Goal: Information Seeking & Learning: Learn about a topic

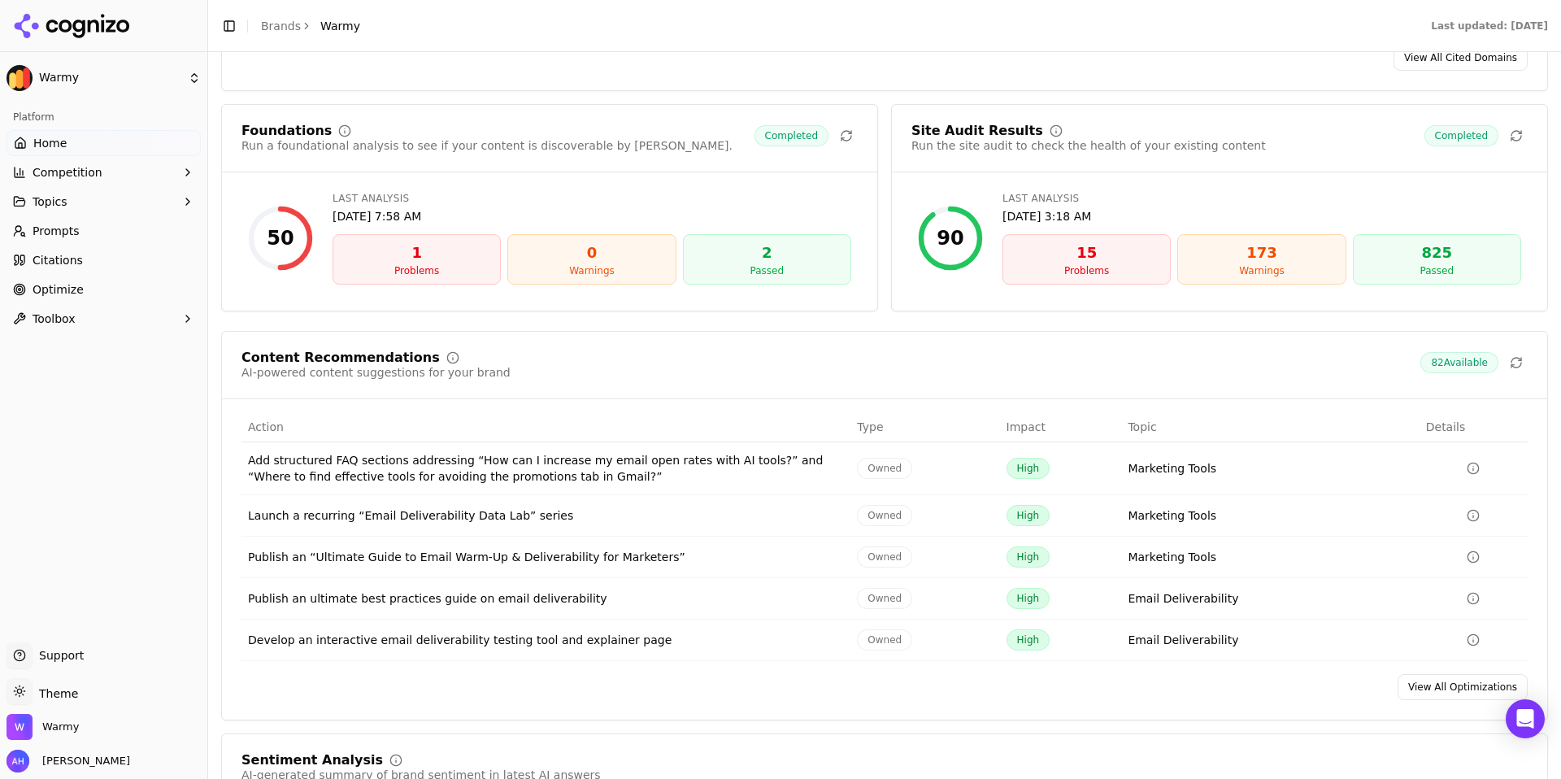
scroll to position [2346, 0]
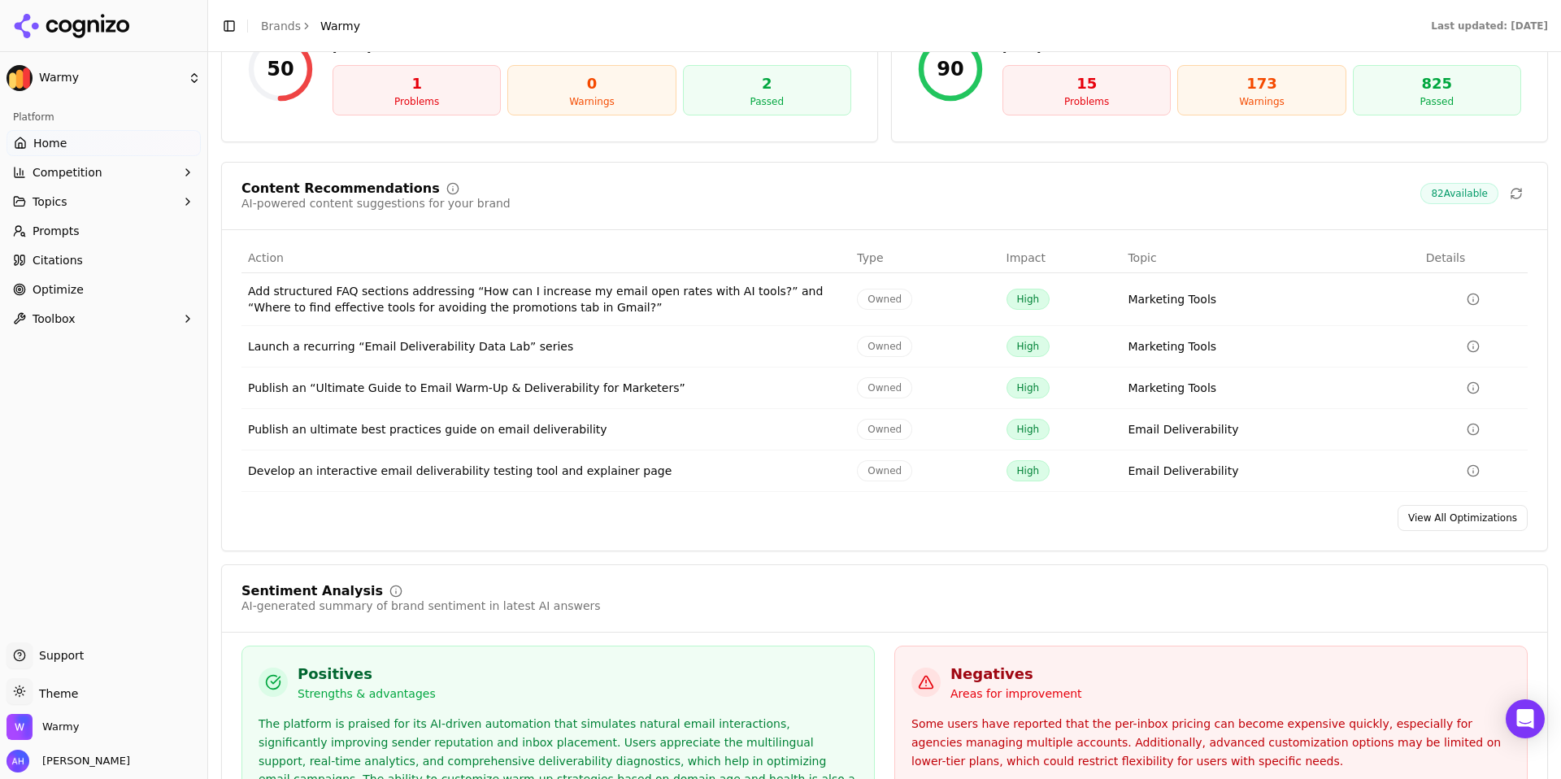
click at [1446, 531] on link "View All Optimizations" at bounding box center [1463, 518] width 130 height 26
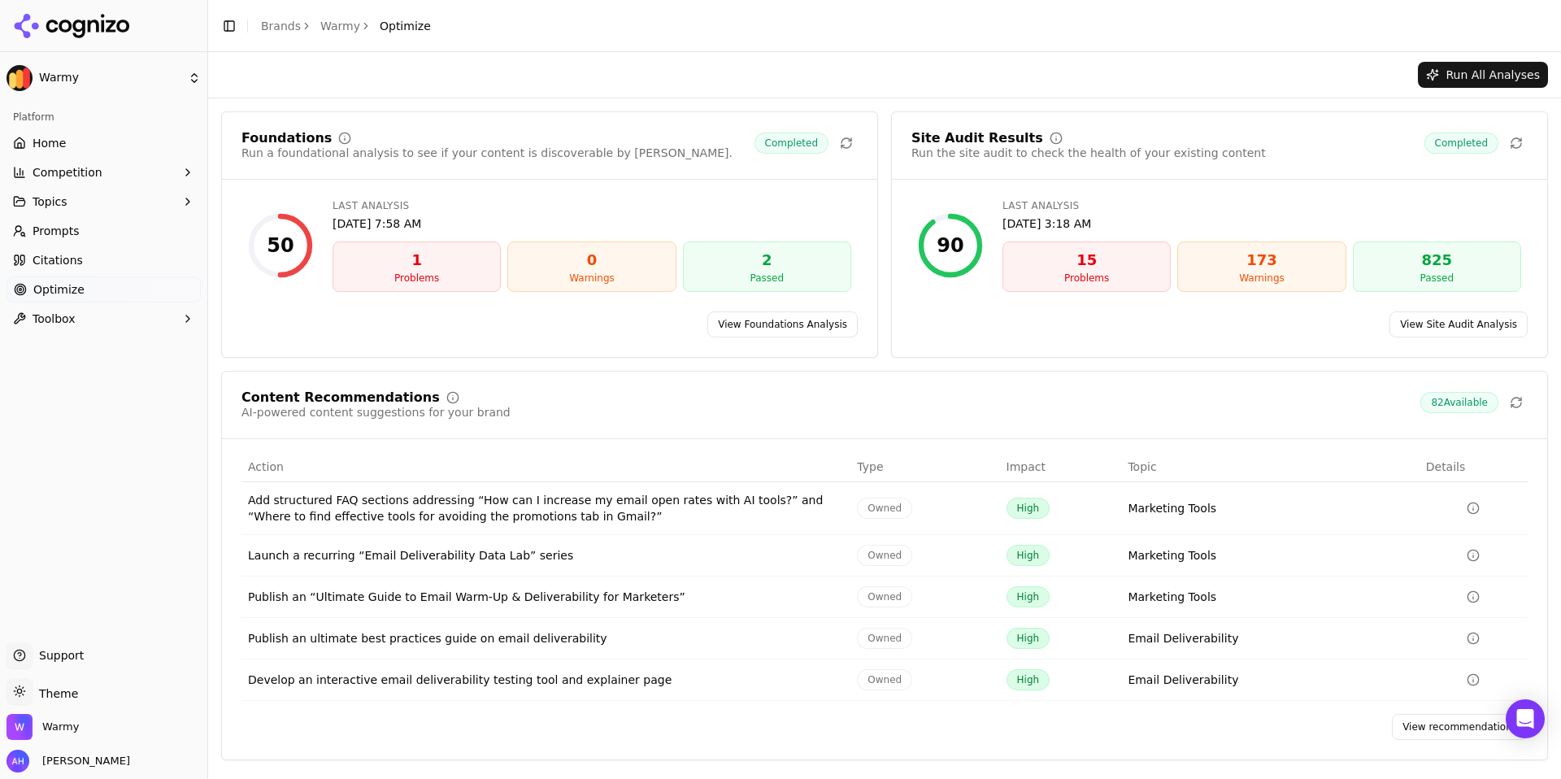
click at [1424, 725] on link "View recommendations" at bounding box center [1460, 727] width 136 height 26
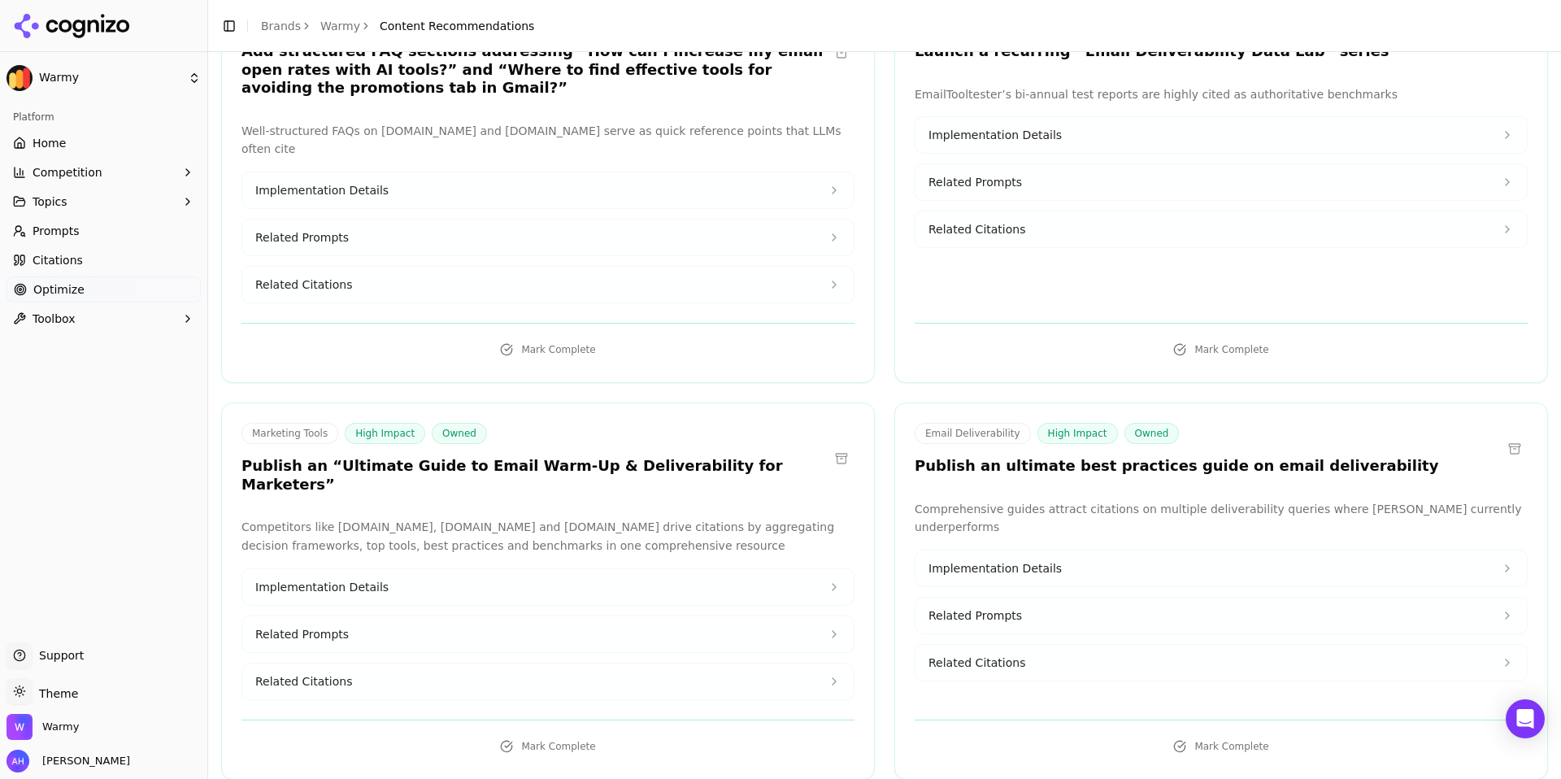
scroll to position [213, 0]
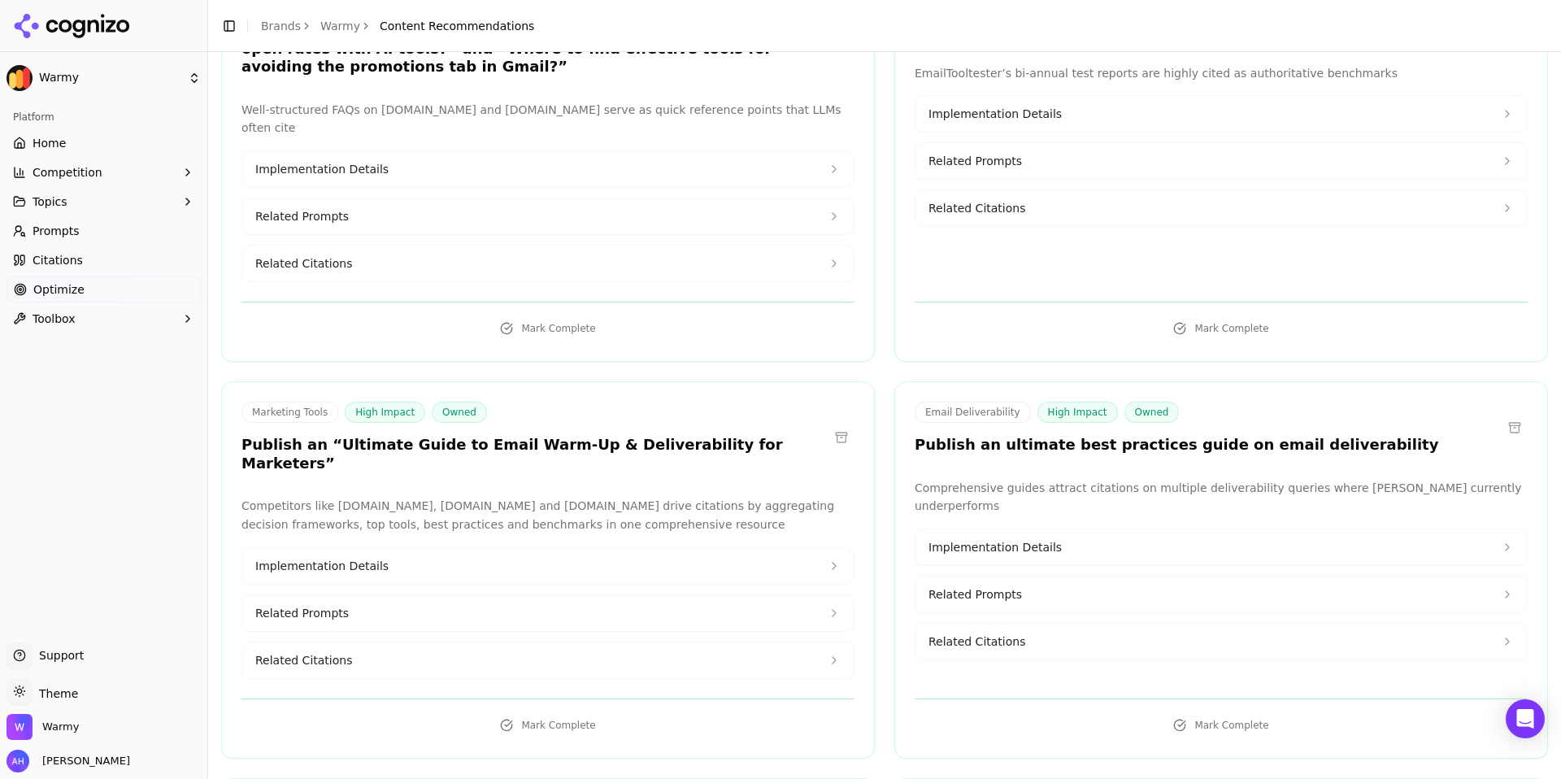
click at [1107, 529] on button "Implementation Details" at bounding box center [1220, 547] width 611 height 36
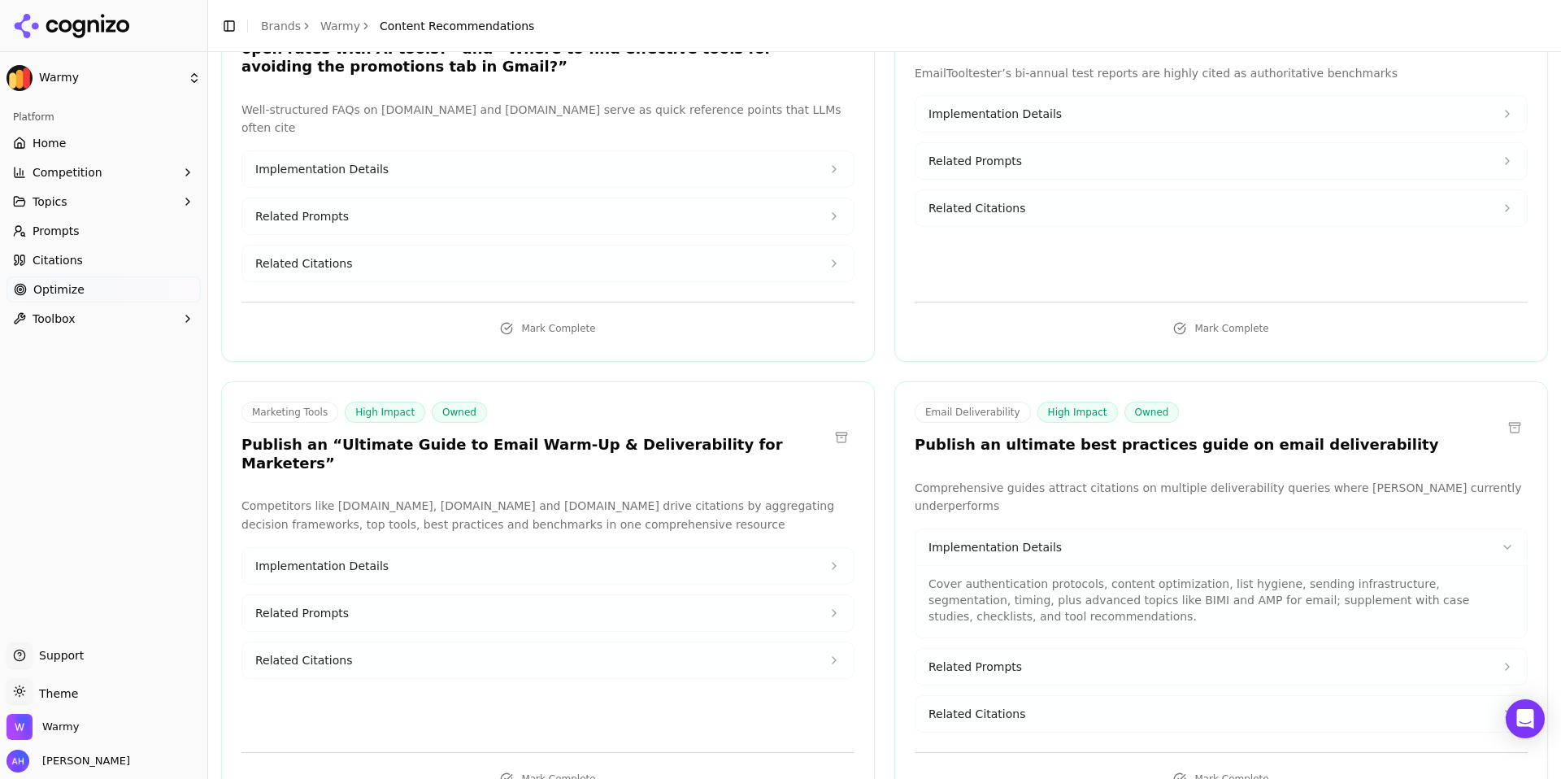
click at [1107, 529] on button "Implementation Details" at bounding box center [1220, 547] width 611 height 36
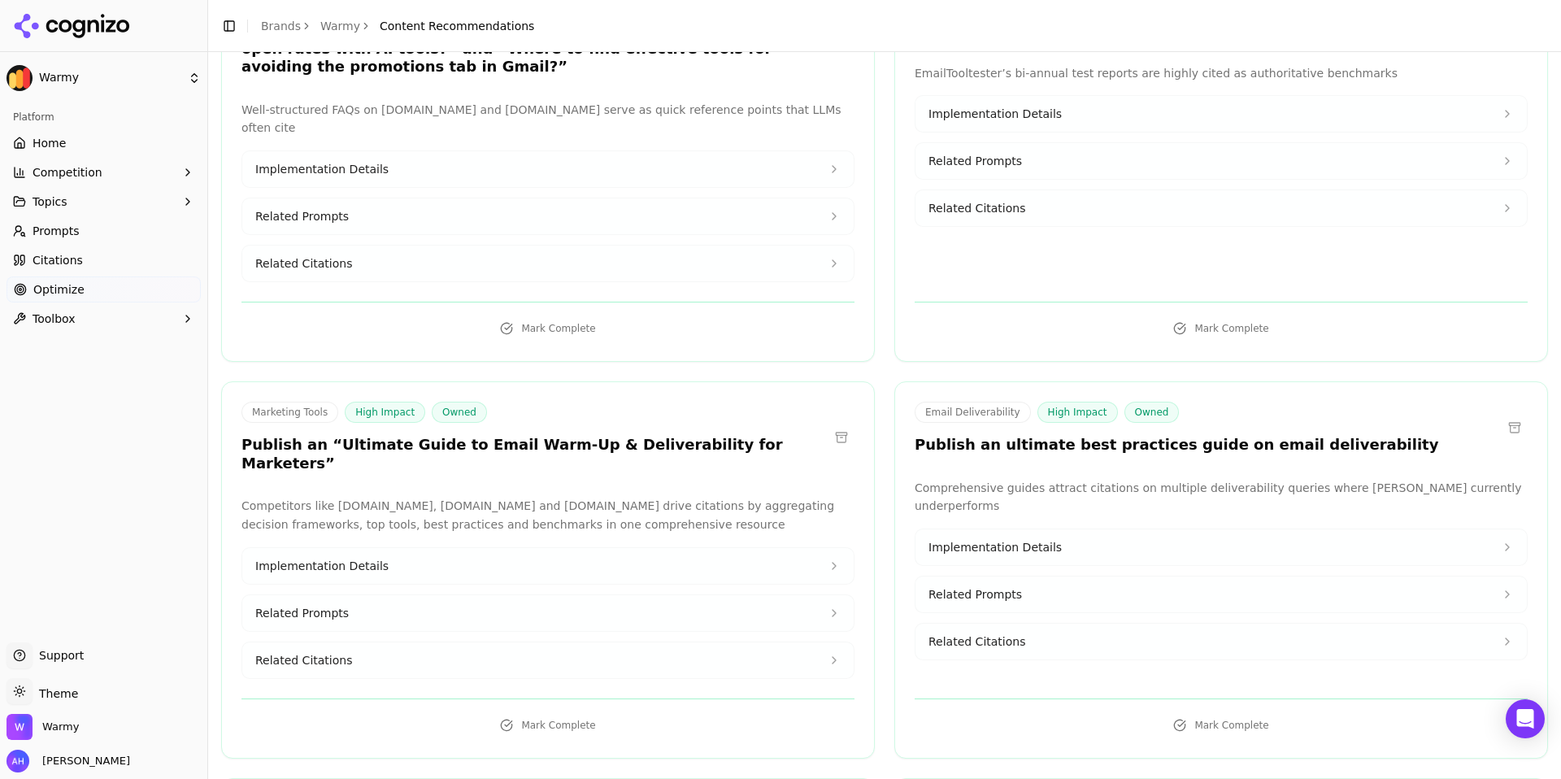
click at [1092, 576] on button "Related Prompts" at bounding box center [1220, 594] width 611 height 36
click at [1085, 625] on button "Related Citations" at bounding box center [1220, 642] width 611 height 36
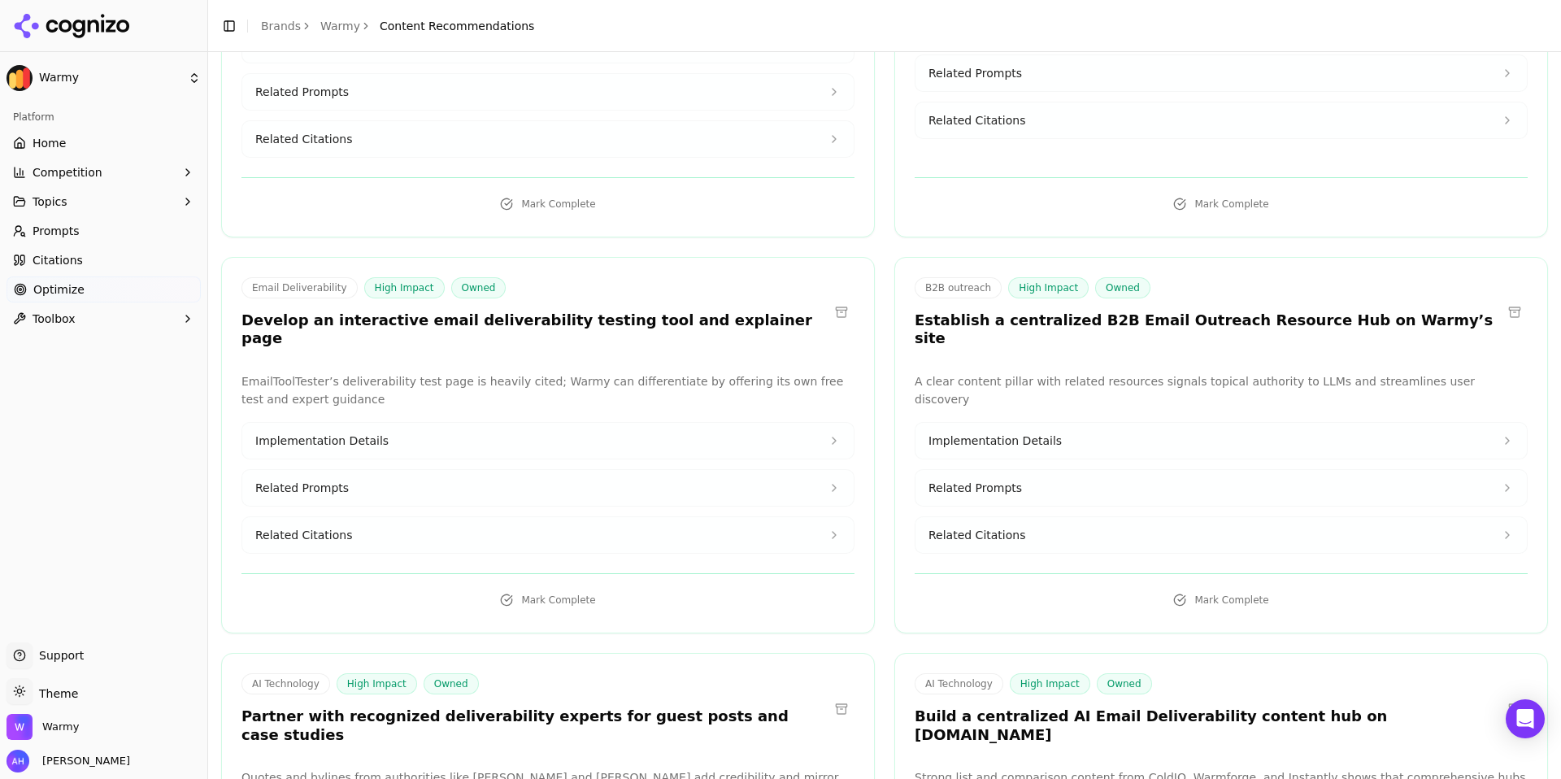
scroll to position [754, 0]
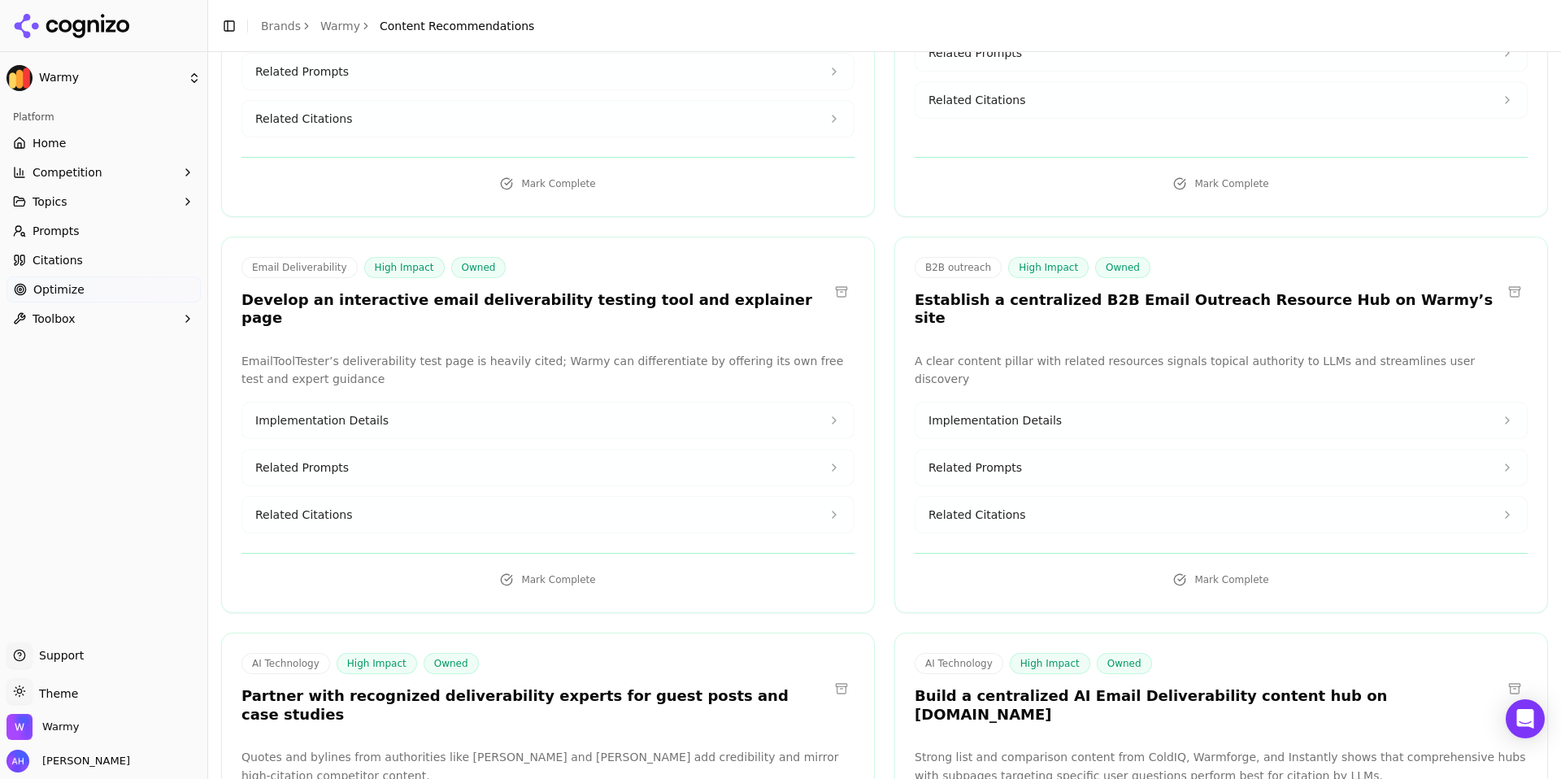
click at [554, 402] on button "Implementation Details" at bounding box center [547, 420] width 611 height 36
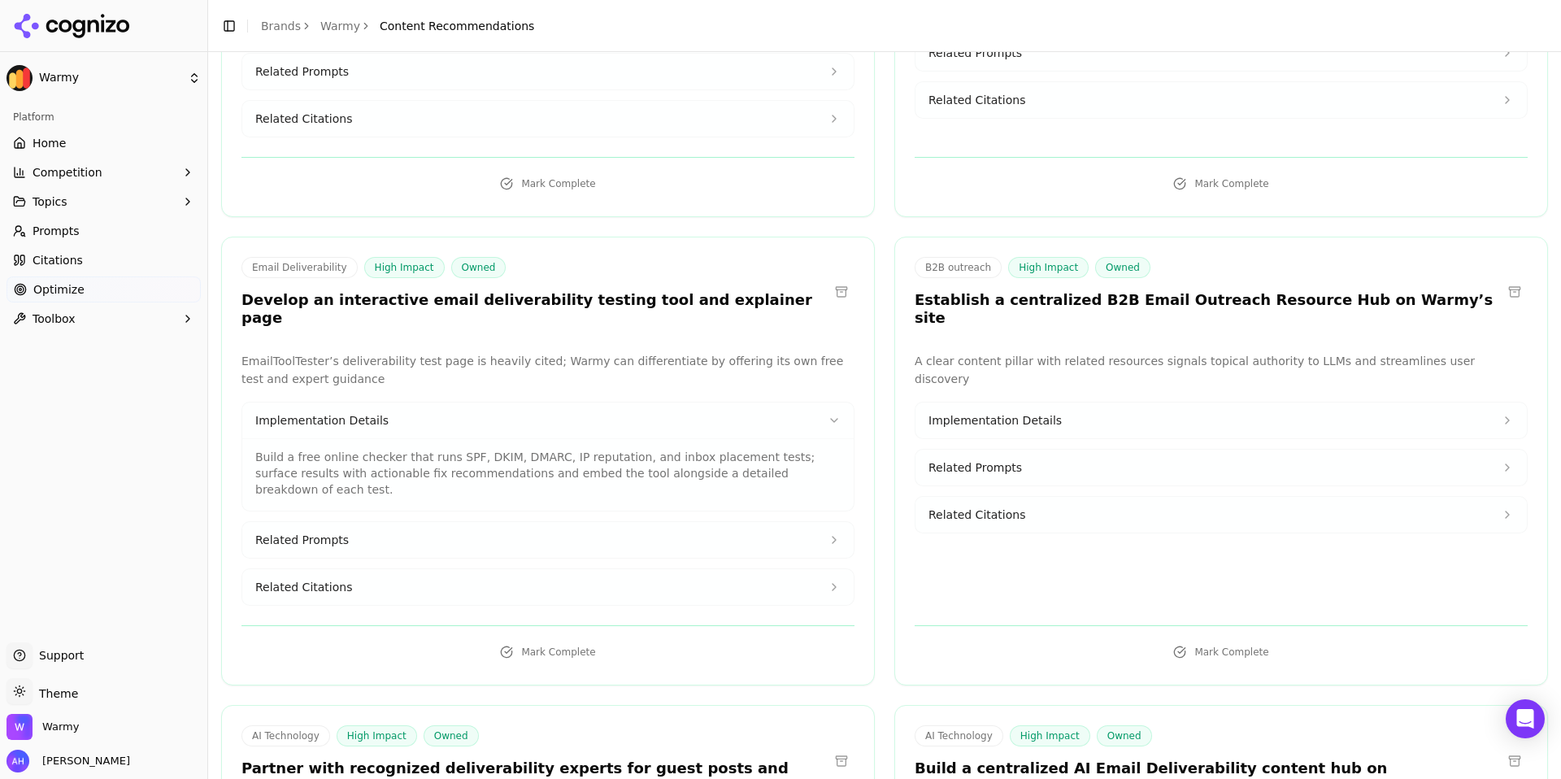
click at [533, 402] on button "Implementation Details" at bounding box center [547, 420] width 611 height 36
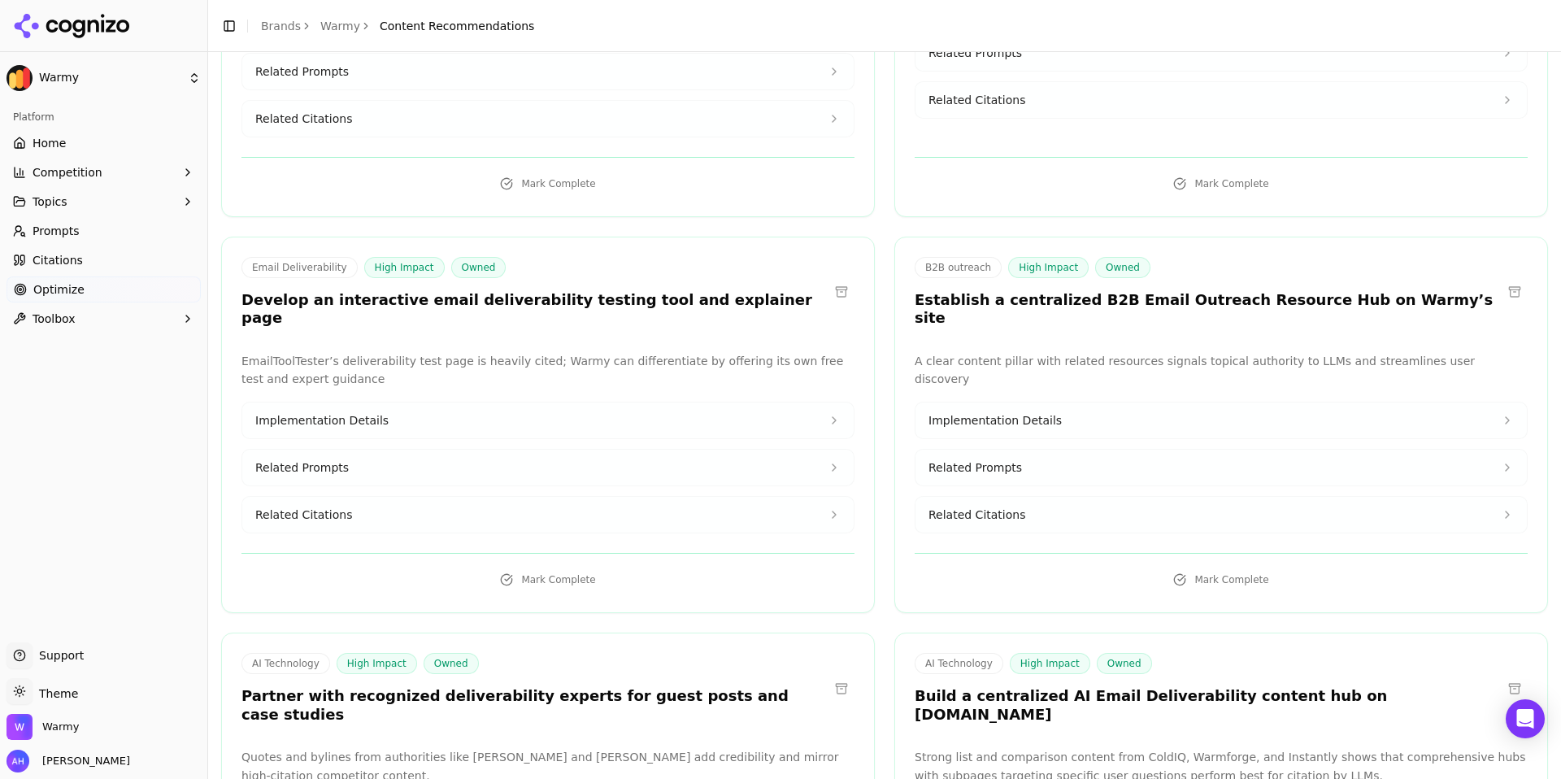
click at [535, 402] on button "Implementation Details" at bounding box center [547, 420] width 611 height 36
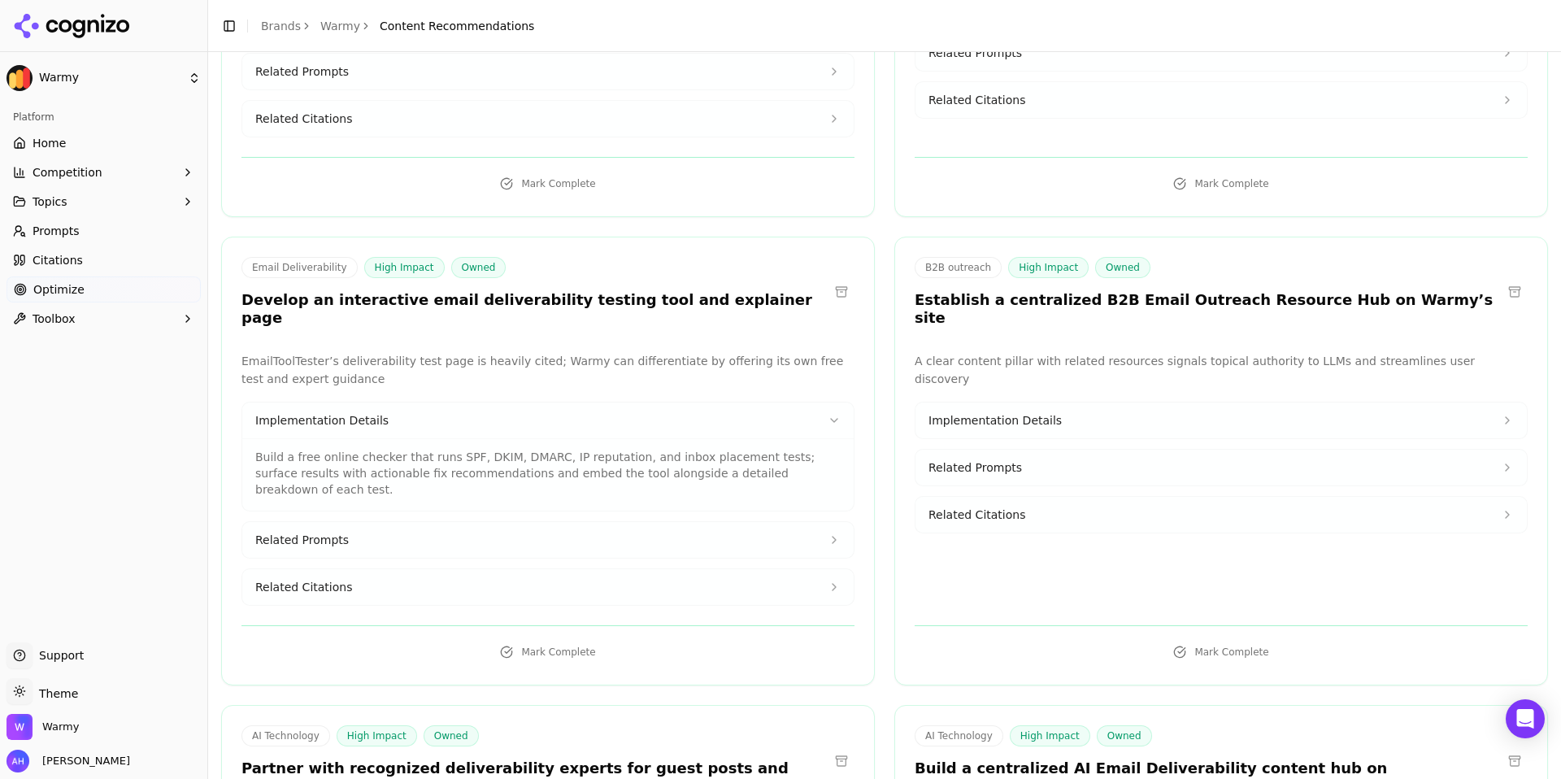
click at [820, 402] on button "Implementation Details" at bounding box center [547, 420] width 611 height 36
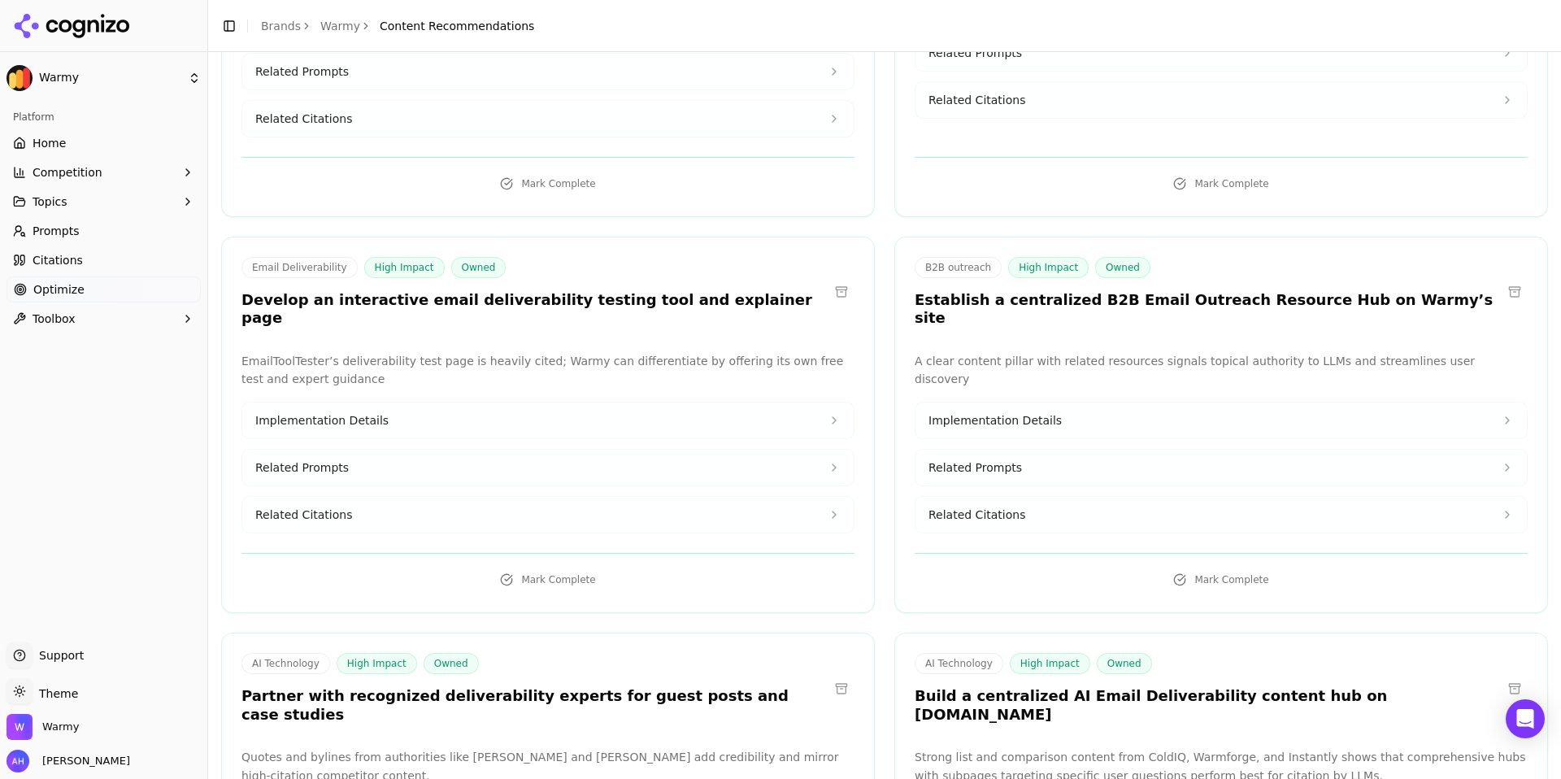
click at [992, 402] on button "Implementation Details" at bounding box center [1220, 420] width 611 height 36
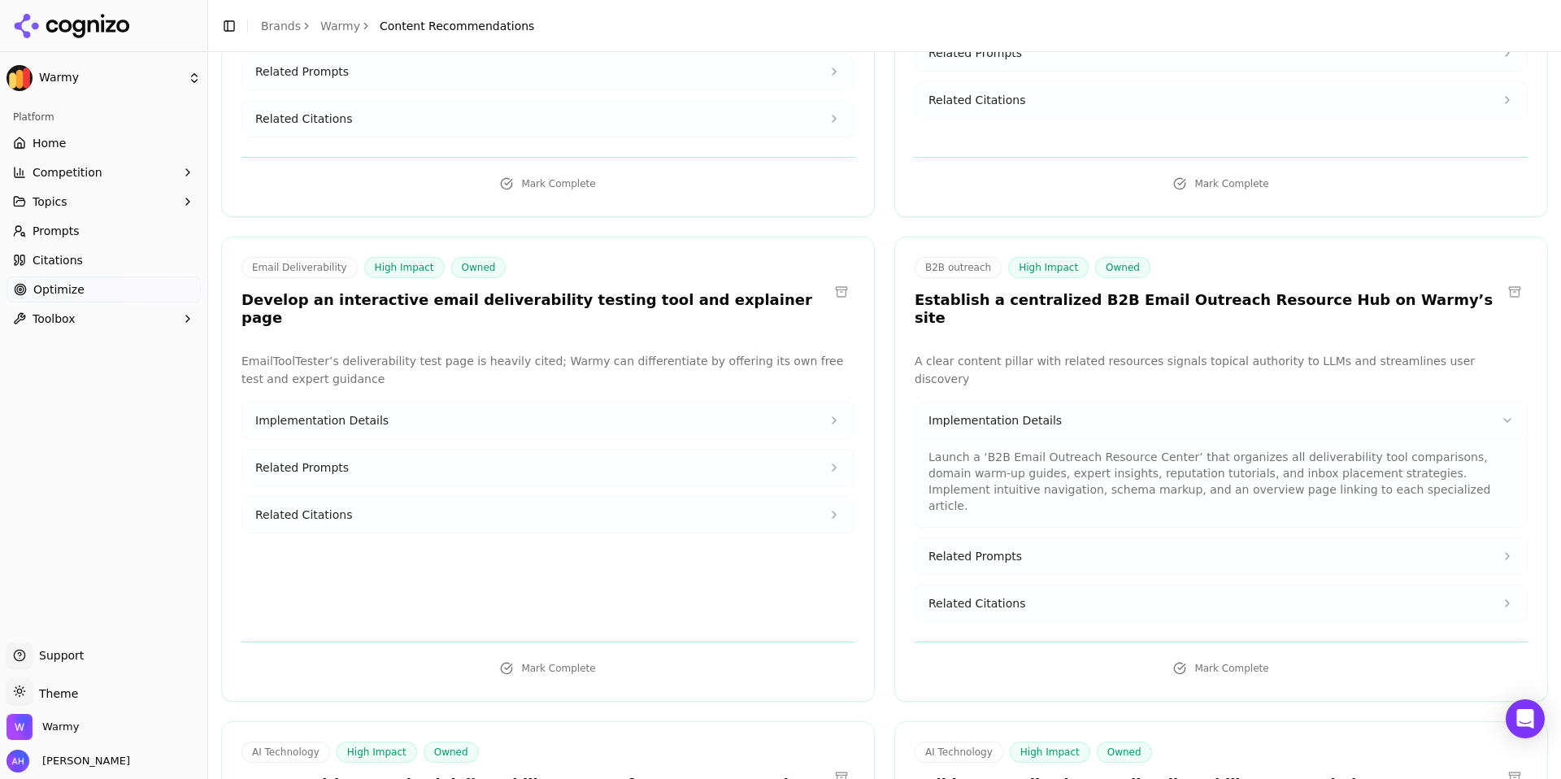
click at [992, 402] on button "Implementation Details" at bounding box center [1220, 420] width 611 height 36
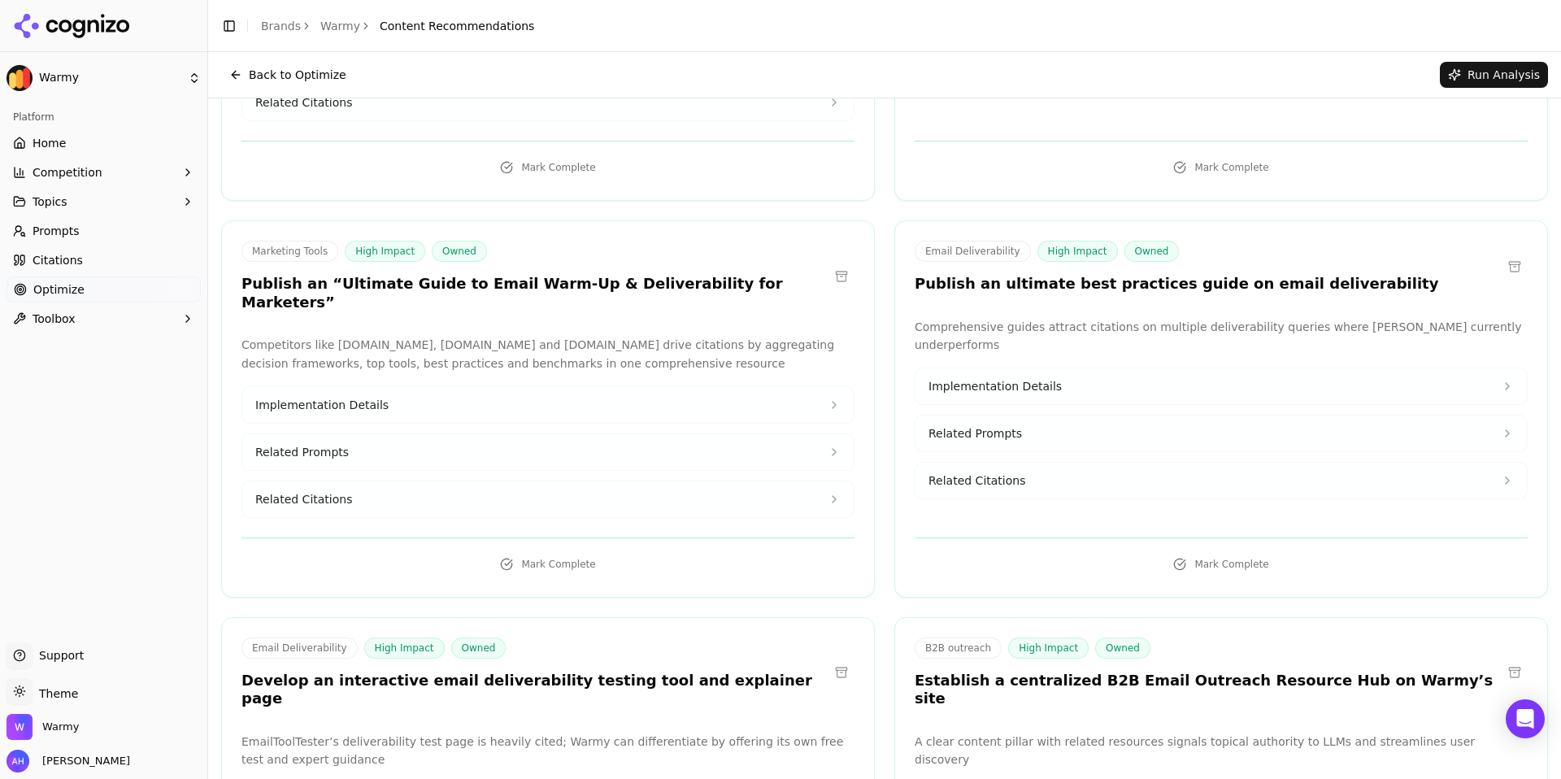
scroll to position [0, 0]
